Goal: Subscribe to service/newsletter

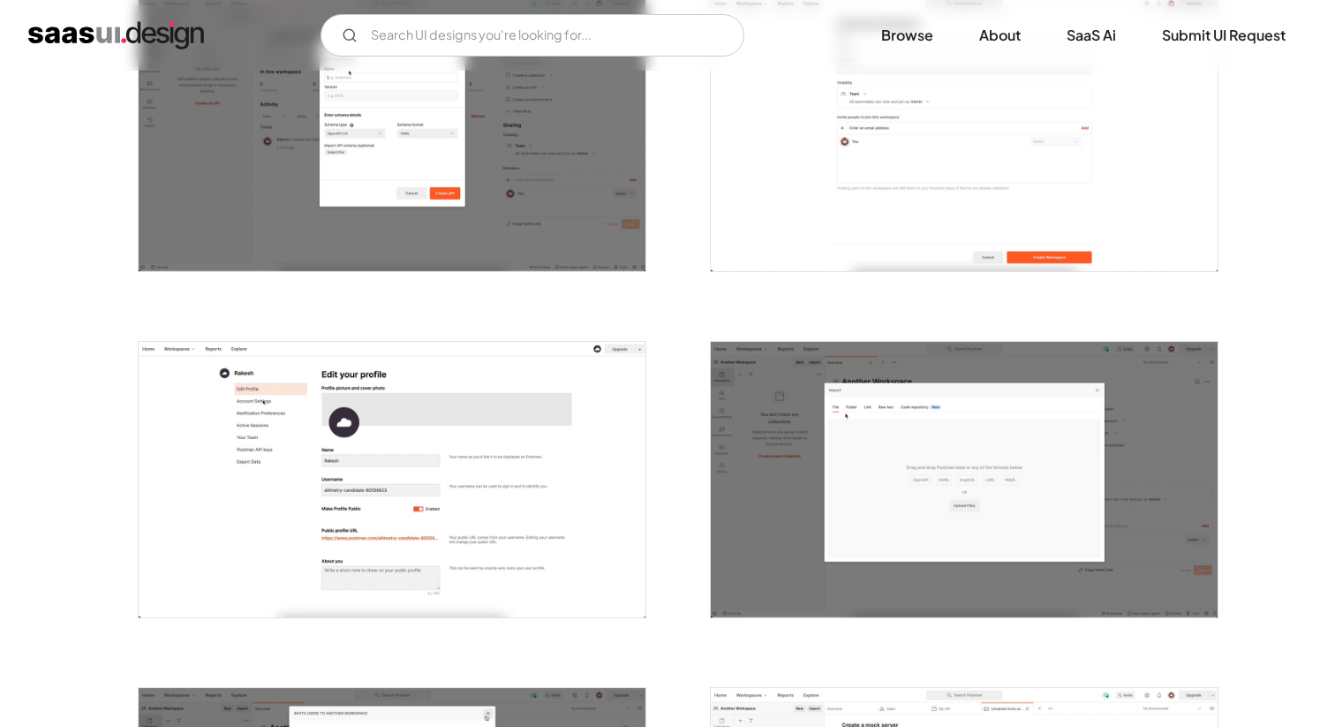
scroll to position [1800, 0]
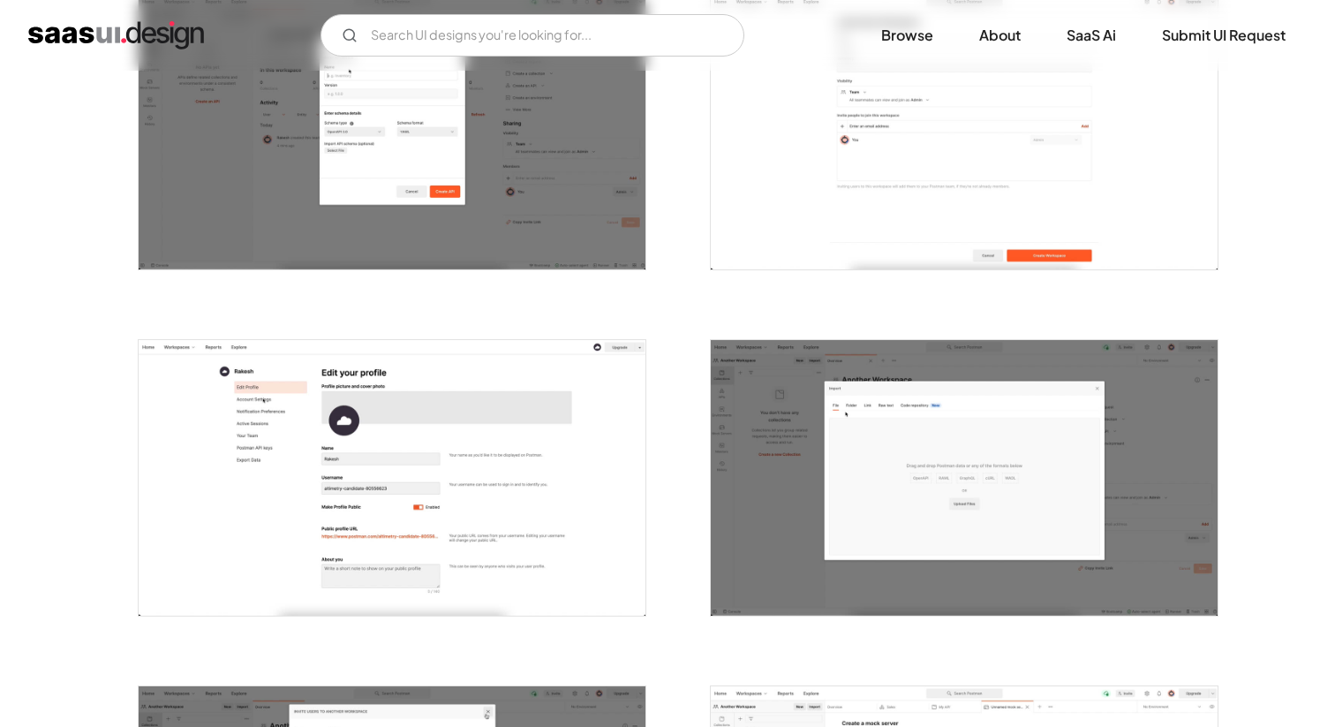
click at [131, 537] on div at bounding box center [382, 466] width 530 height 345
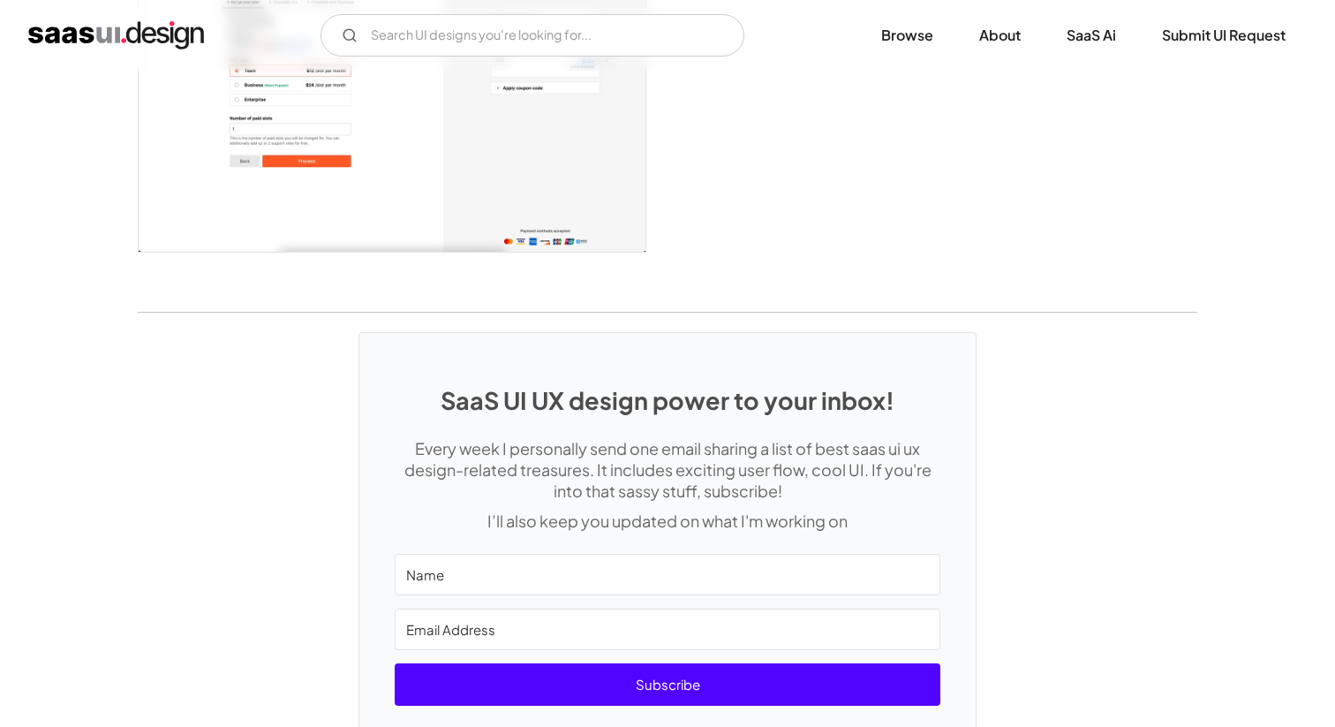
scroll to position [4741, 0]
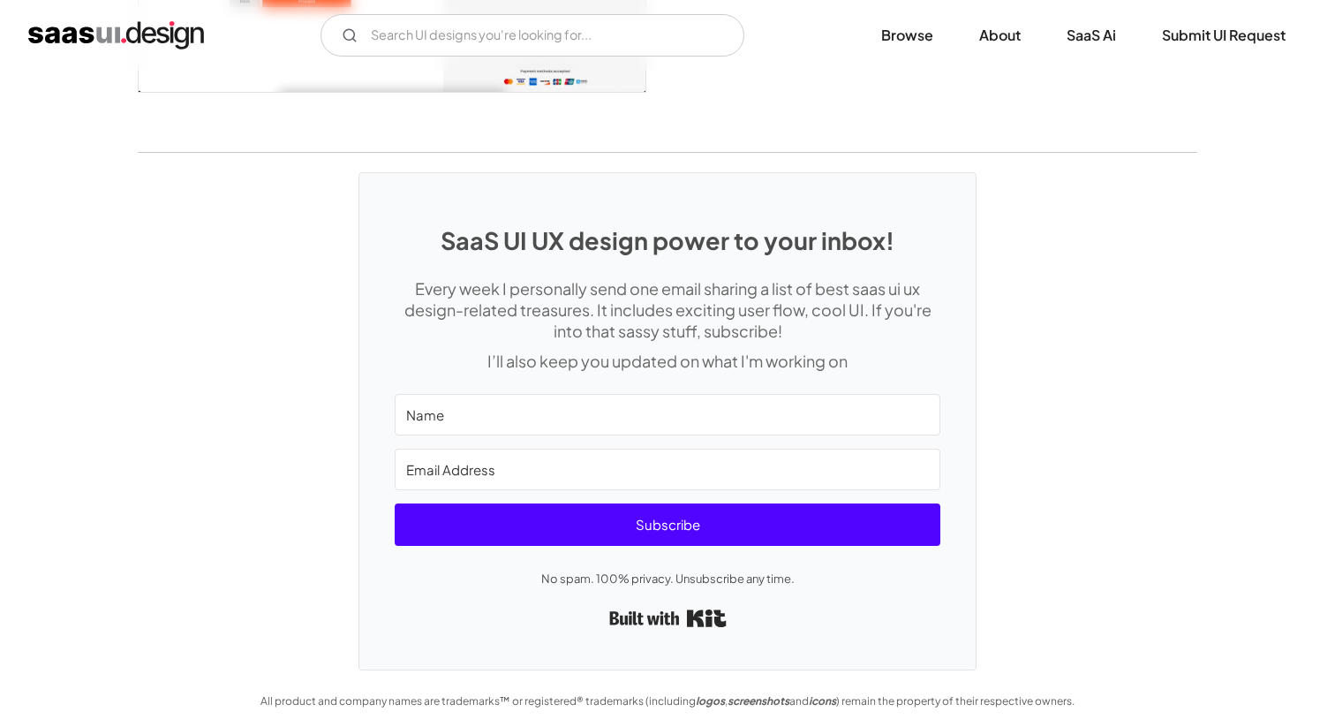
click at [797, 397] on input "Name" at bounding box center [668, 414] width 546 height 41
type input "Liseli"
click at [844, 463] on input "Email Address" at bounding box center [668, 468] width 546 height 41
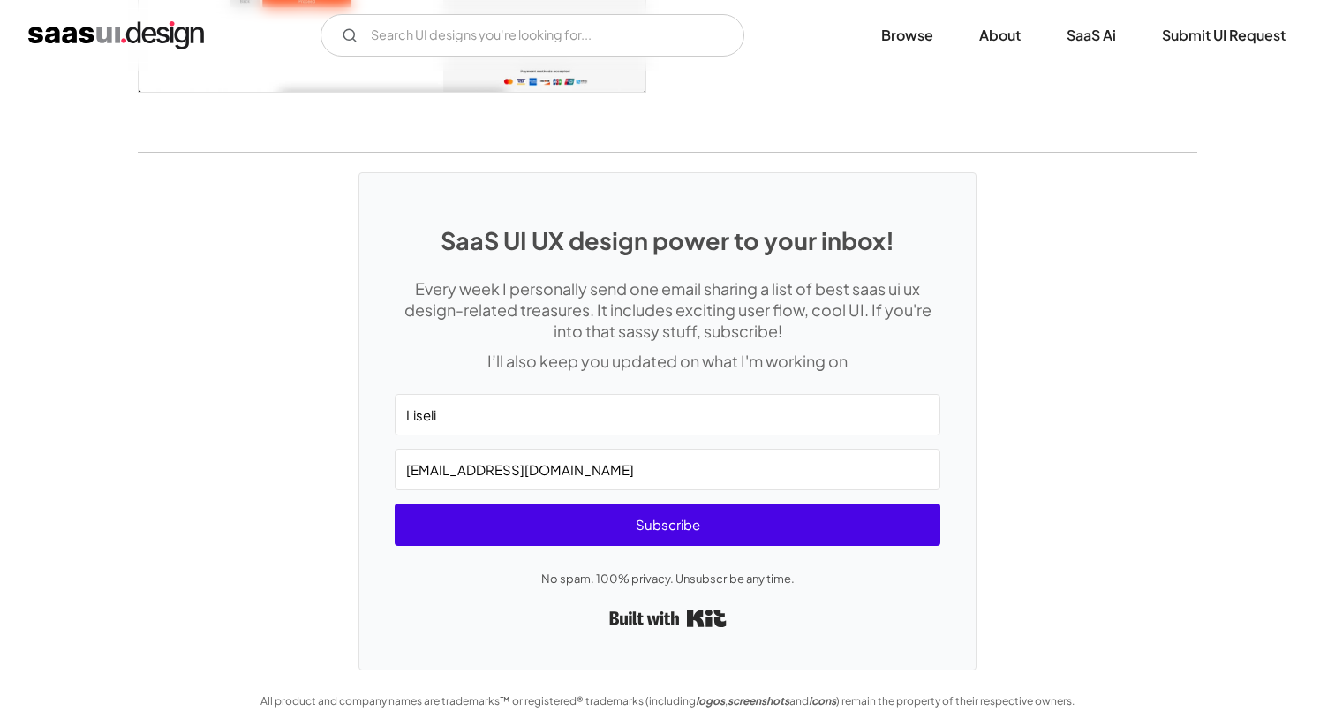
type input "oringoma@yahoo.com"
click at [847, 513] on span "Subscribe" at bounding box center [668, 524] width 546 height 42
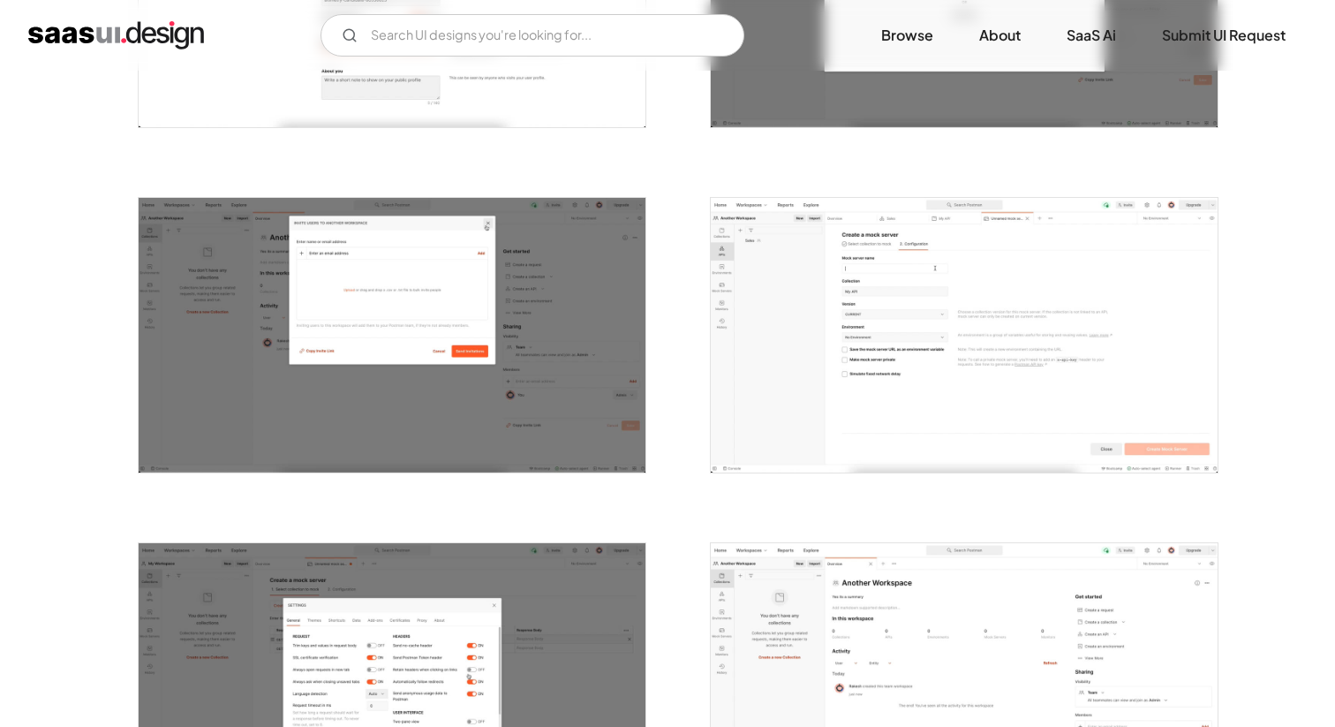
scroll to position [2237, 0]
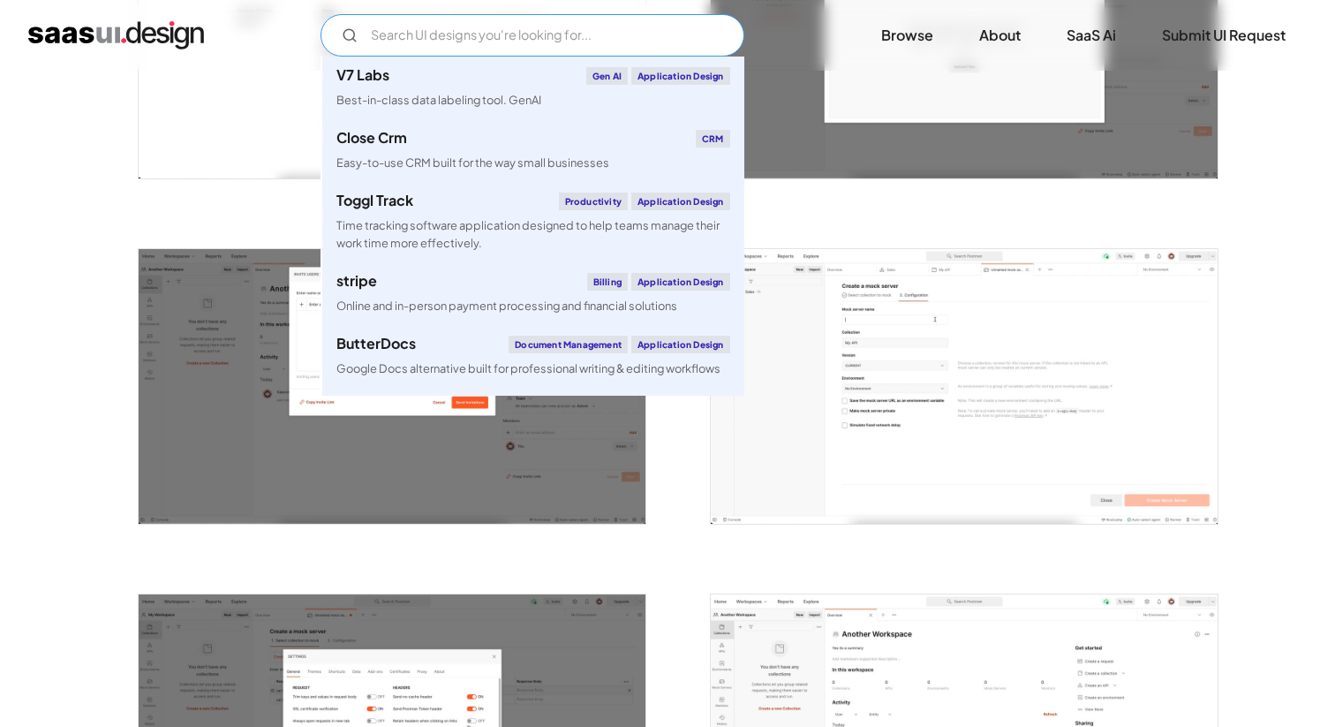
click at [632, 41] on input "Email Form" at bounding box center [532, 35] width 424 height 42
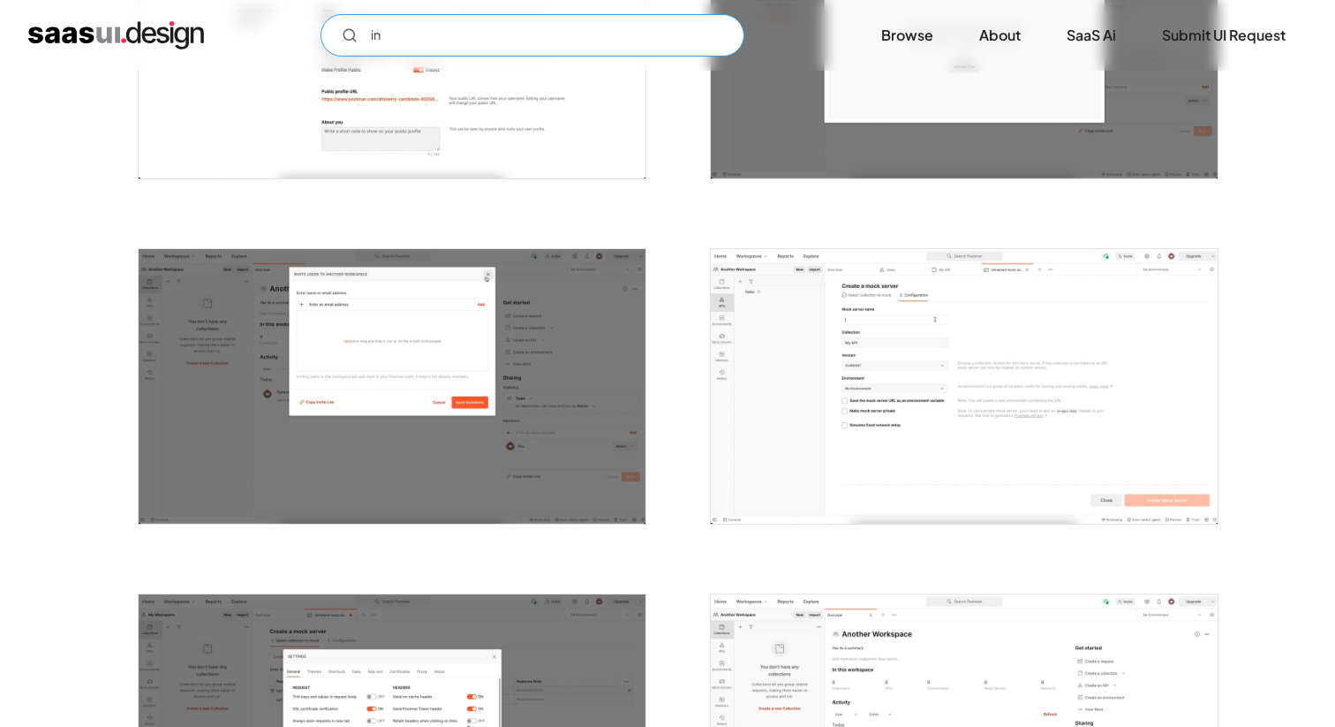
type input "i"
type input "s"
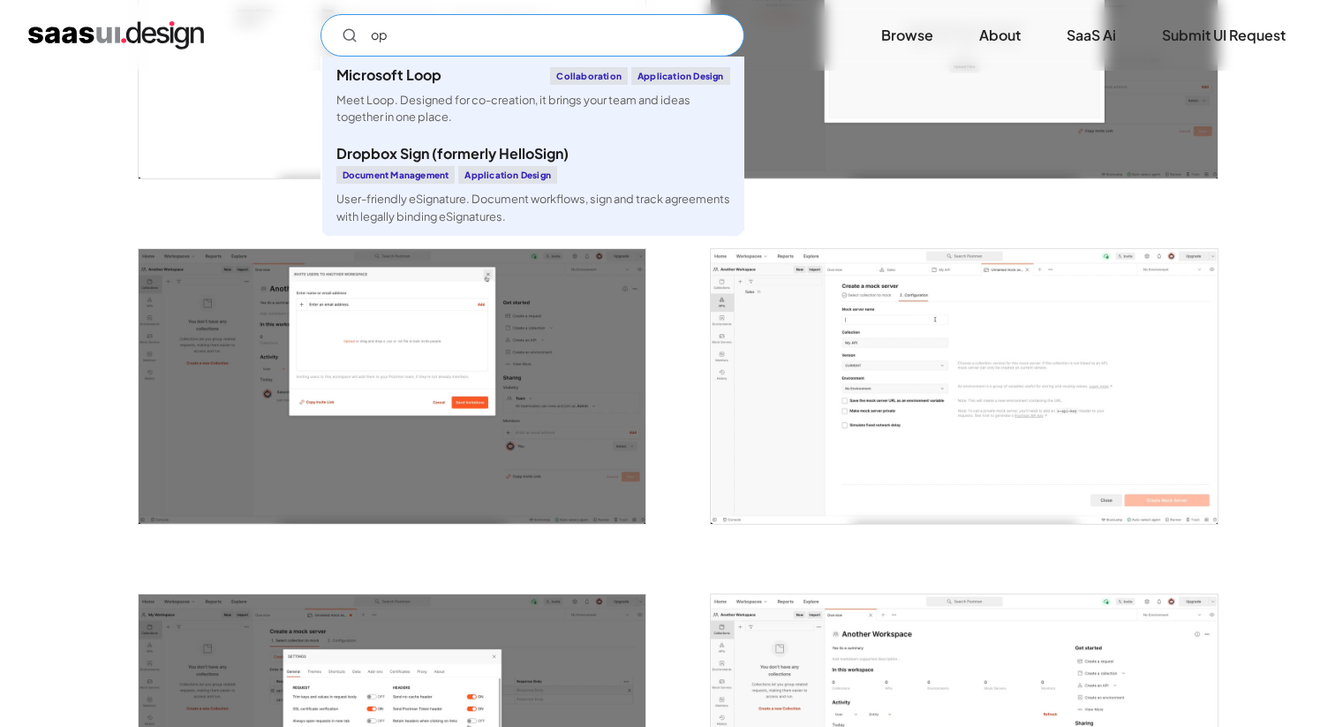
type input "o"
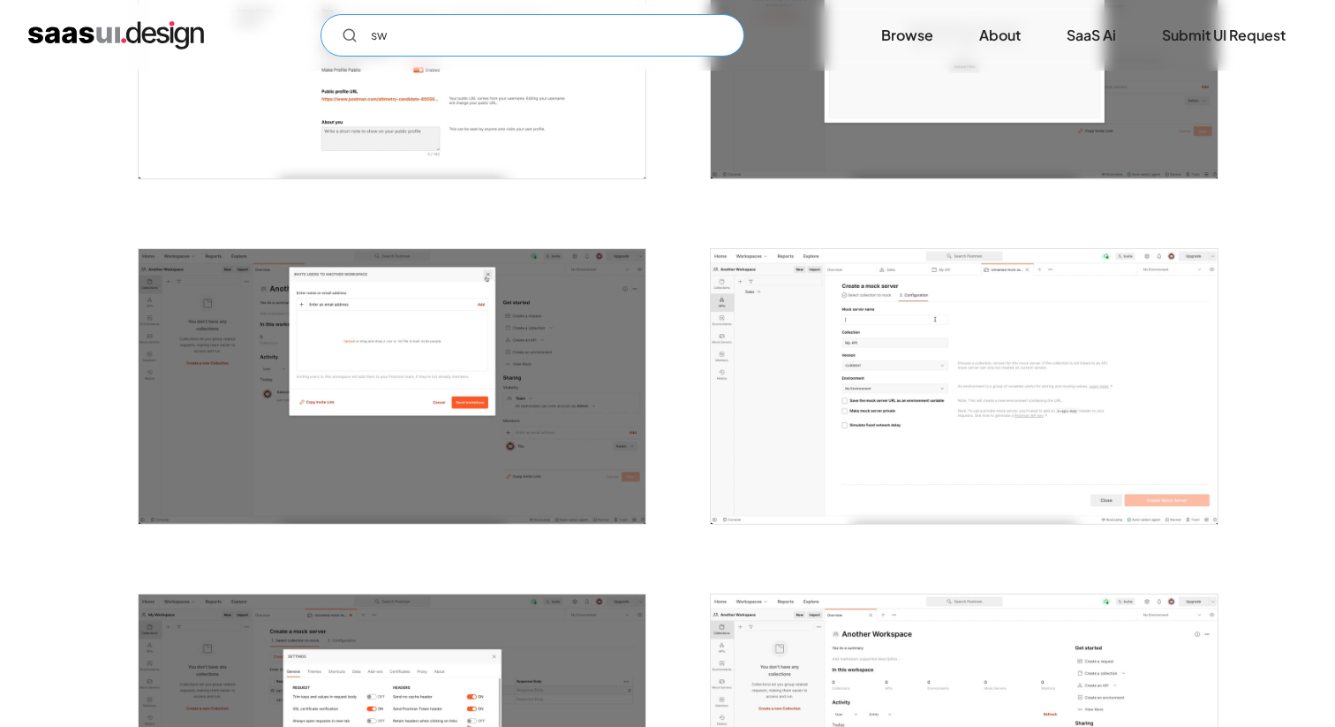
type input "s"
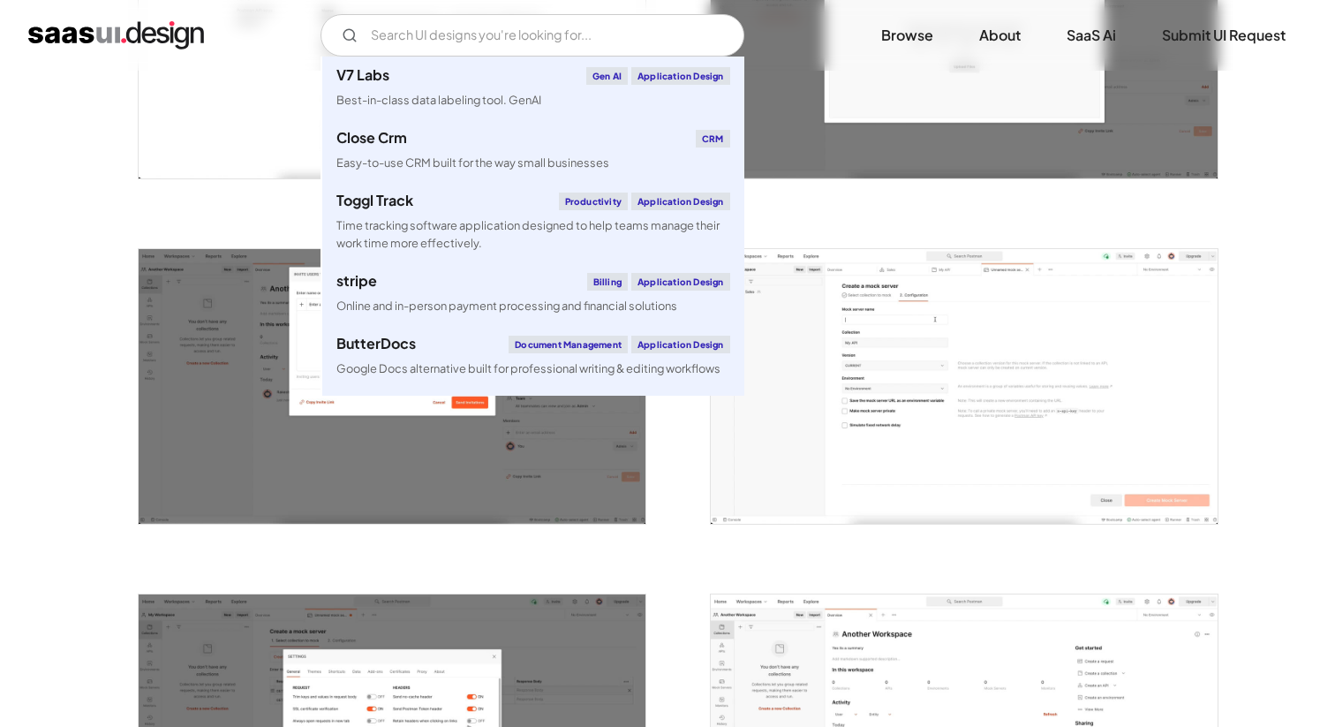
click at [207, 113] on img "open lightbox" at bounding box center [392, 40] width 507 height 275
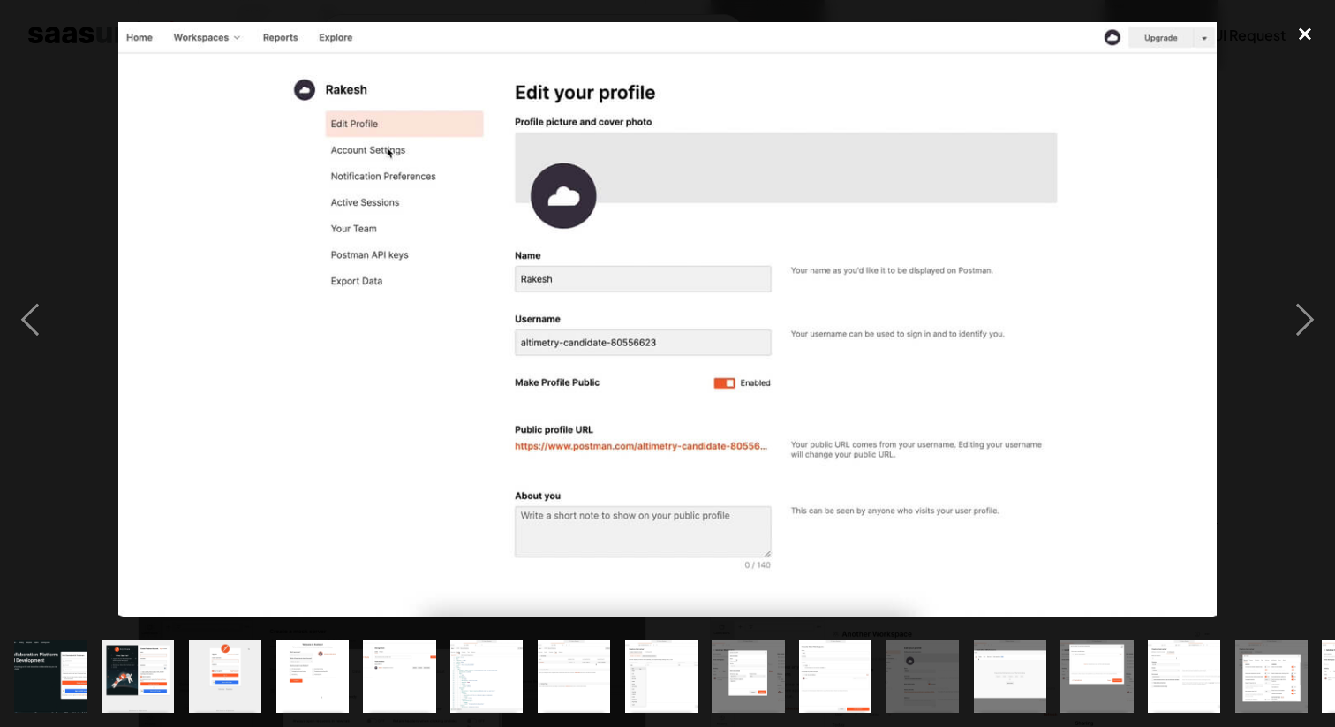
click at [1088, 30] on div "close lightbox" at bounding box center [1305, 33] width 60 height 39
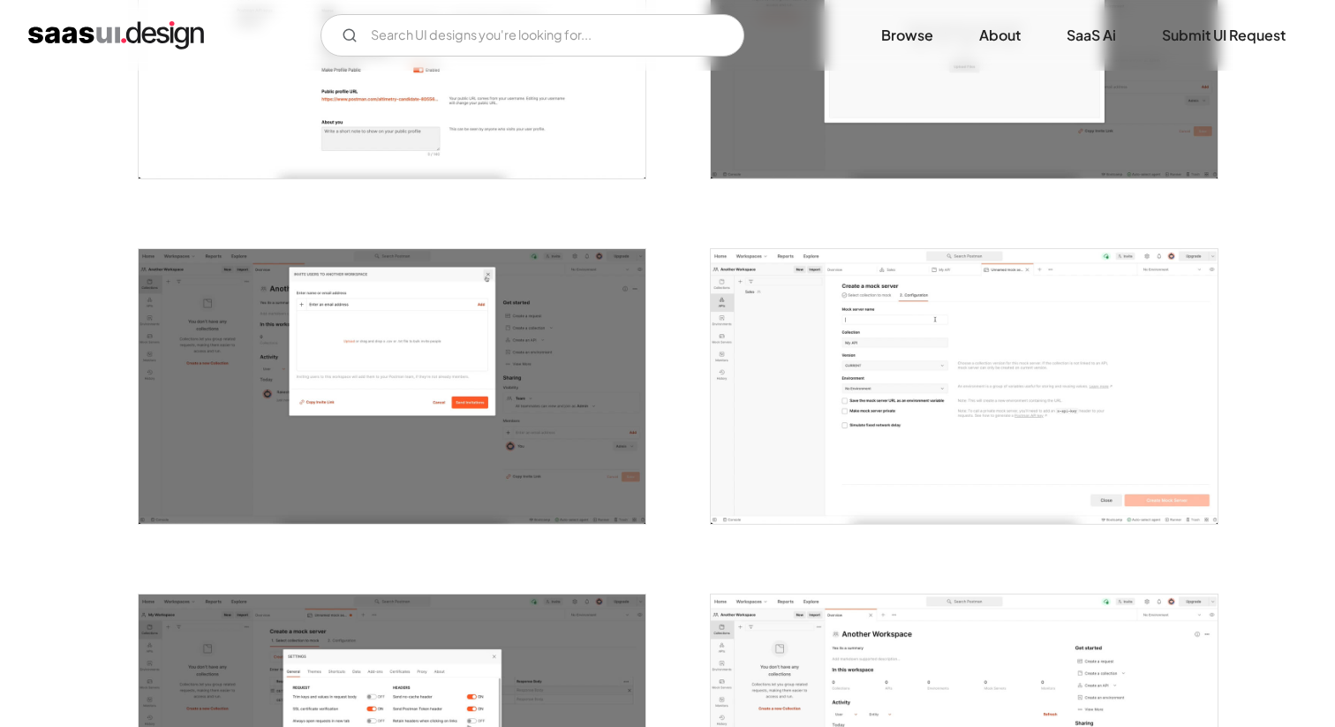
scroll to position [2137, 0]
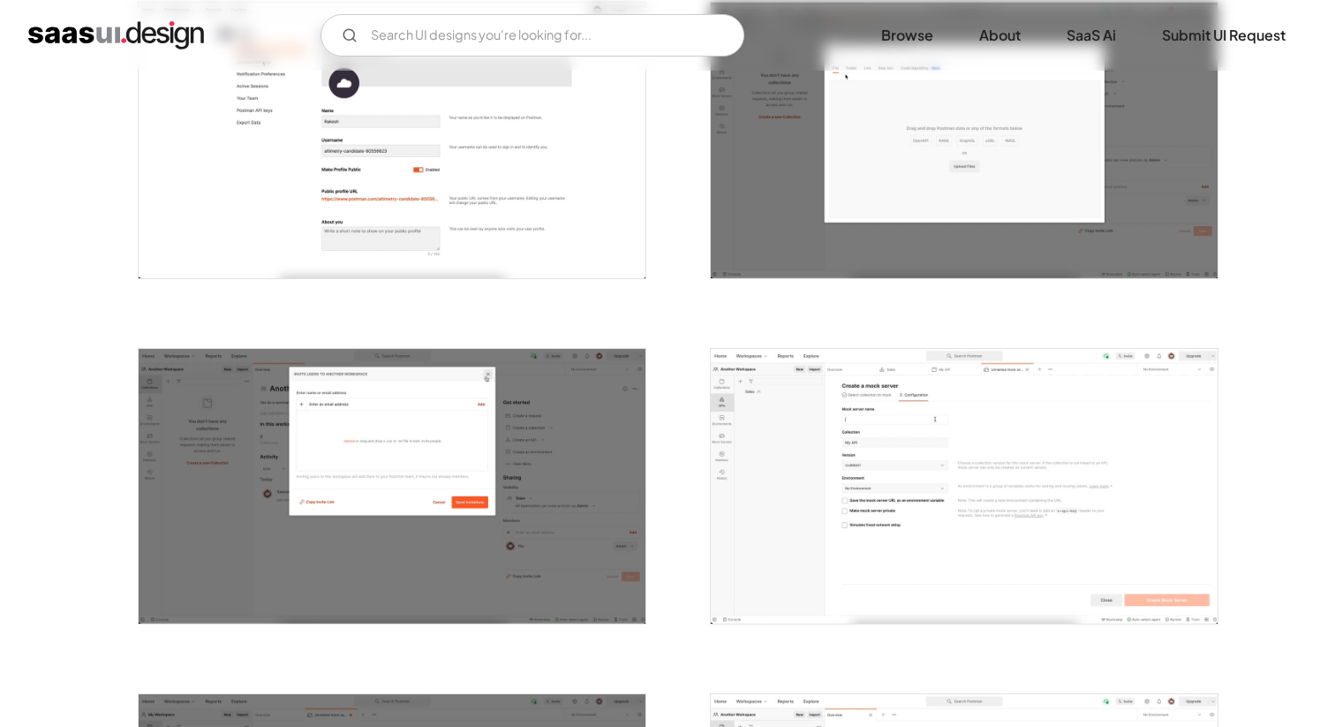
click at [88, 37] on img "home" at bounding box center [116, 35] width 176 height 28
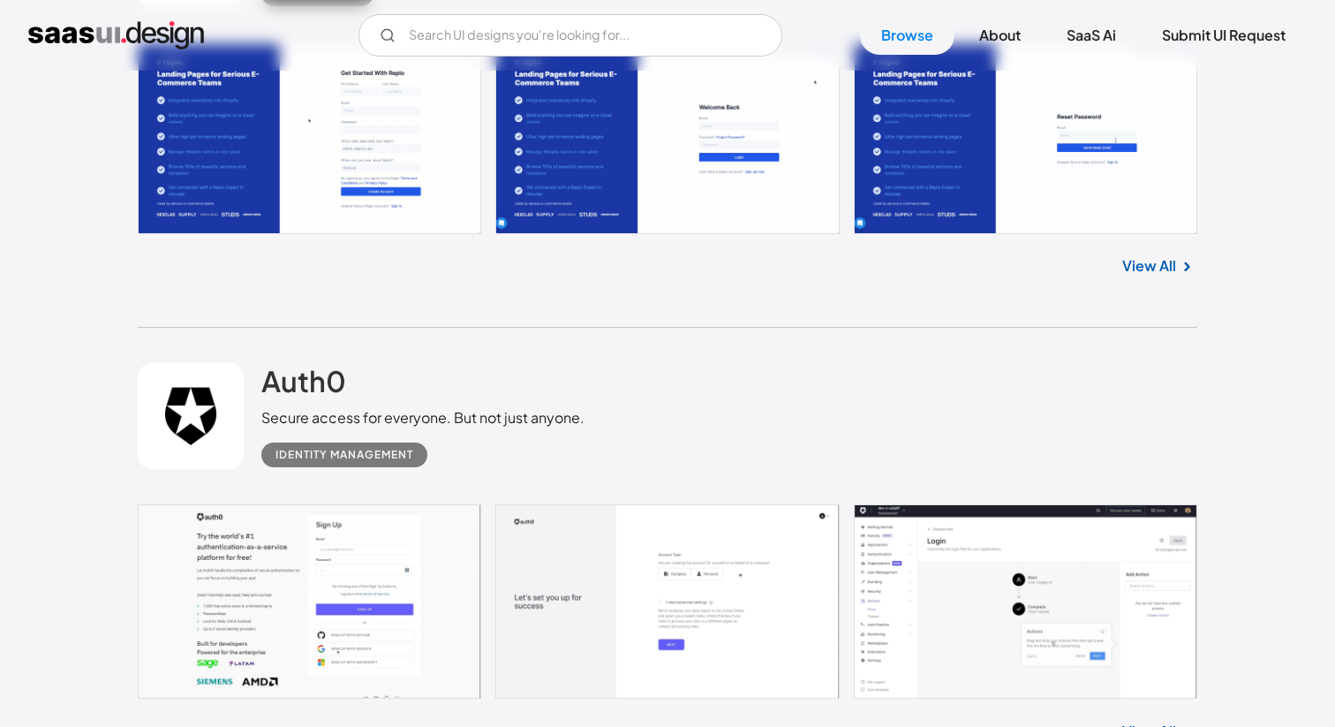
scroll to position [5341, 0]
